Goal: Transaction & Acquisition: Purchase product/service

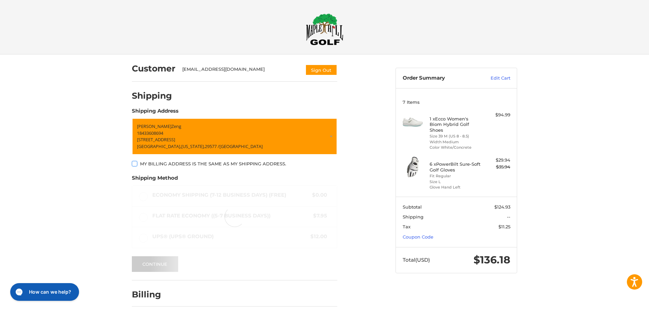
scroll to position [20, 0]
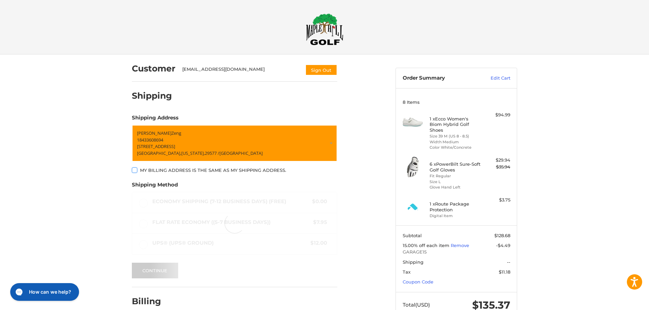
scroll to position [20, 0]
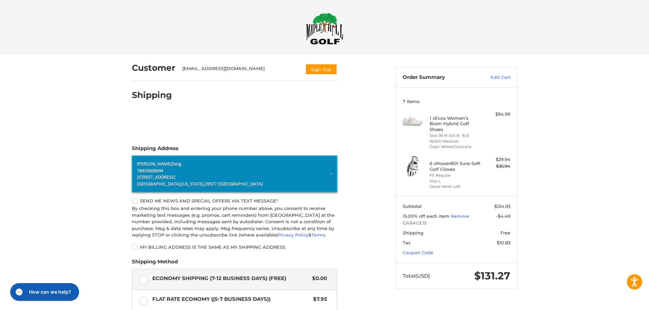
scroll to position [0, 0]
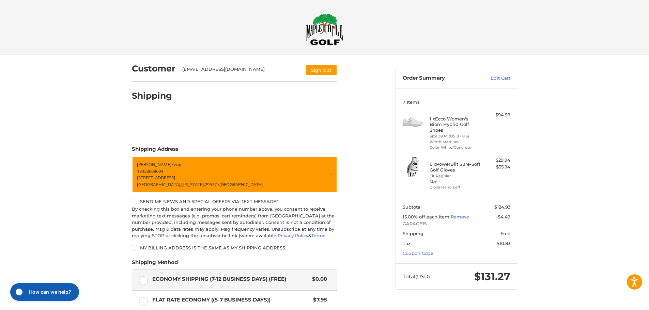
click at [314, 31] on img at bounding box center [324, 29] width 37 height 32
